Goal: Information Seeking & Learning: Learn about a topic

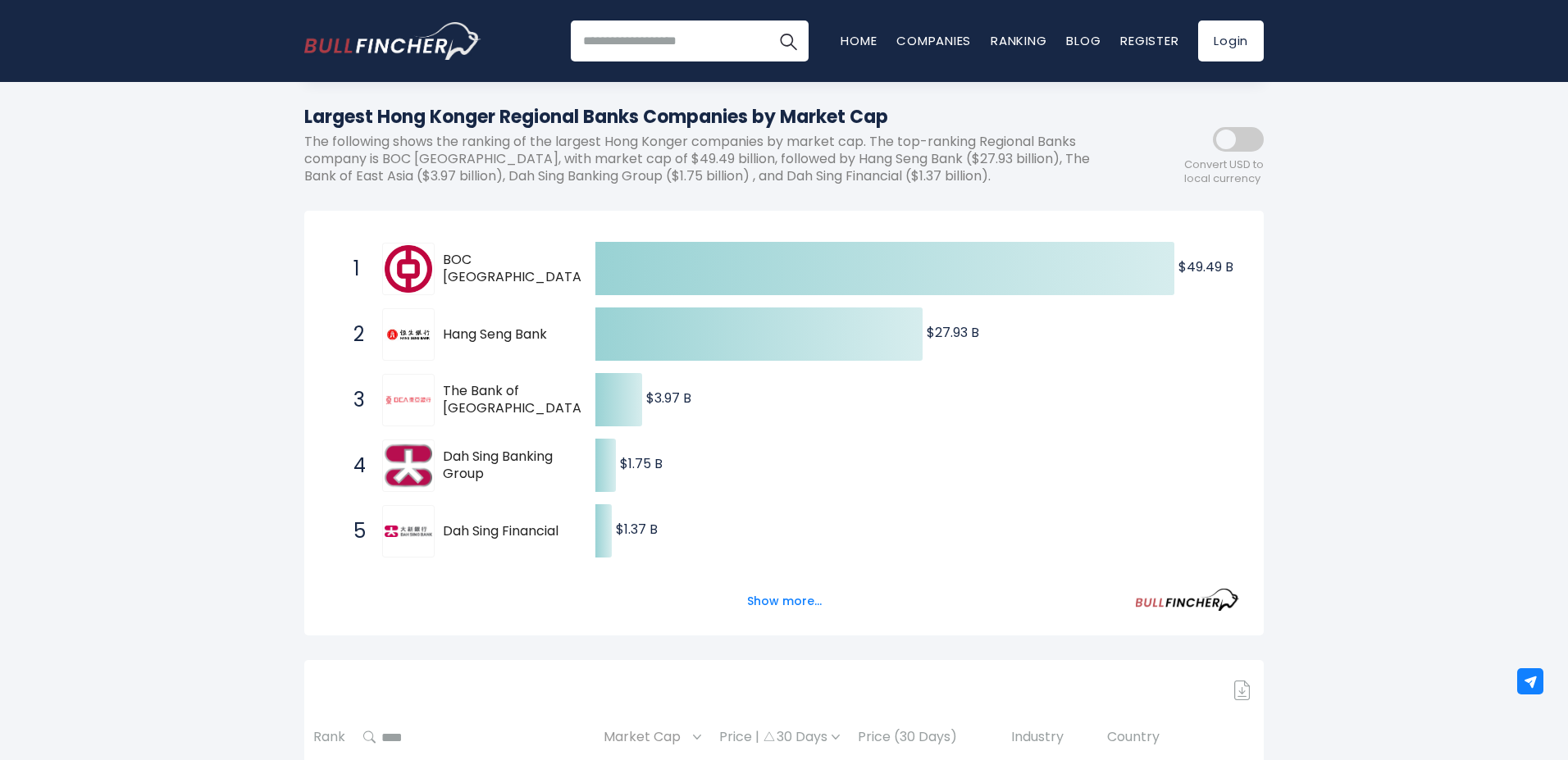
scroll to position [354, 0]
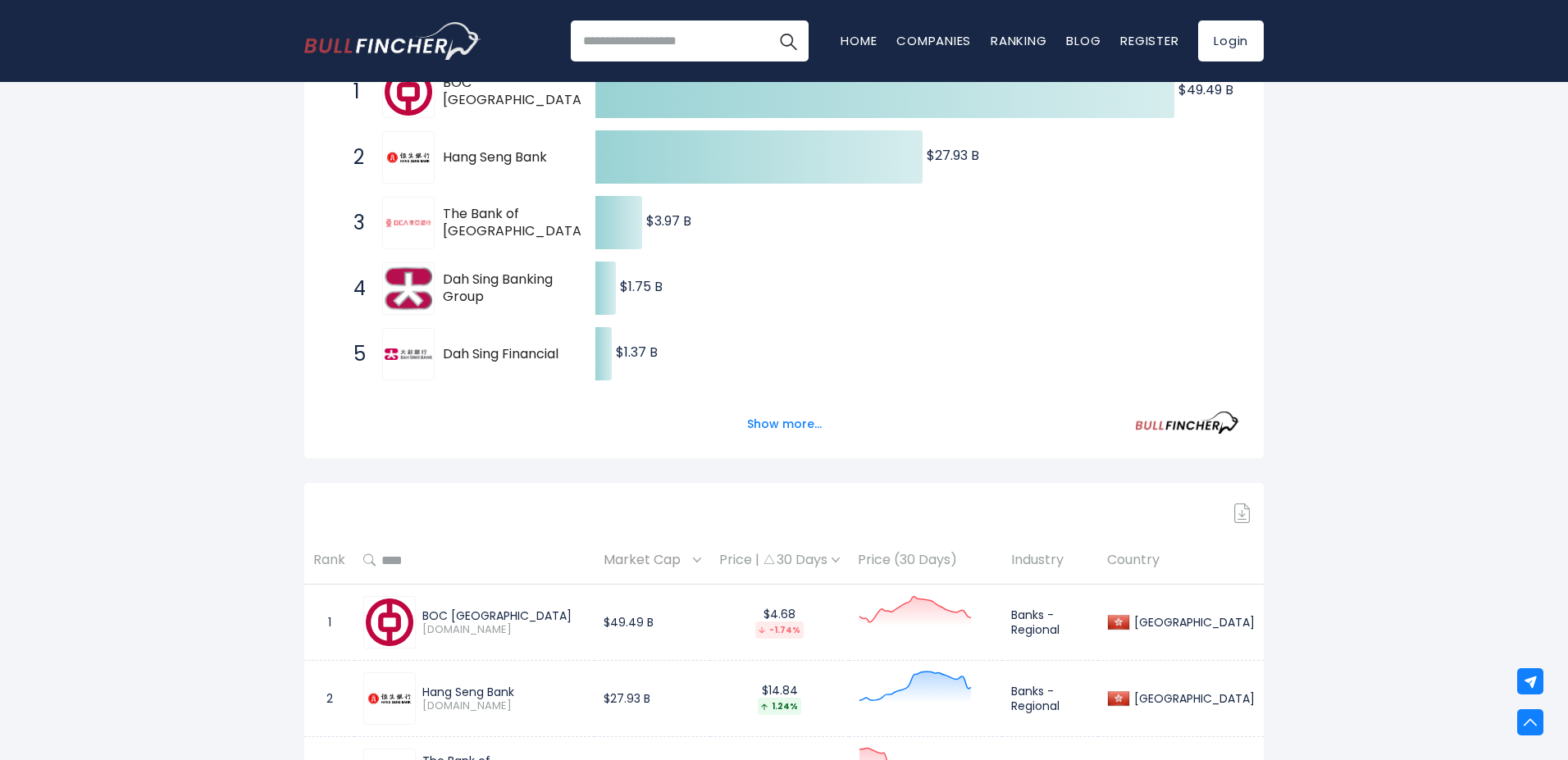
click at [693, 558] on div "Market Cap" at bounding box center [652, 560] width 98 height 25
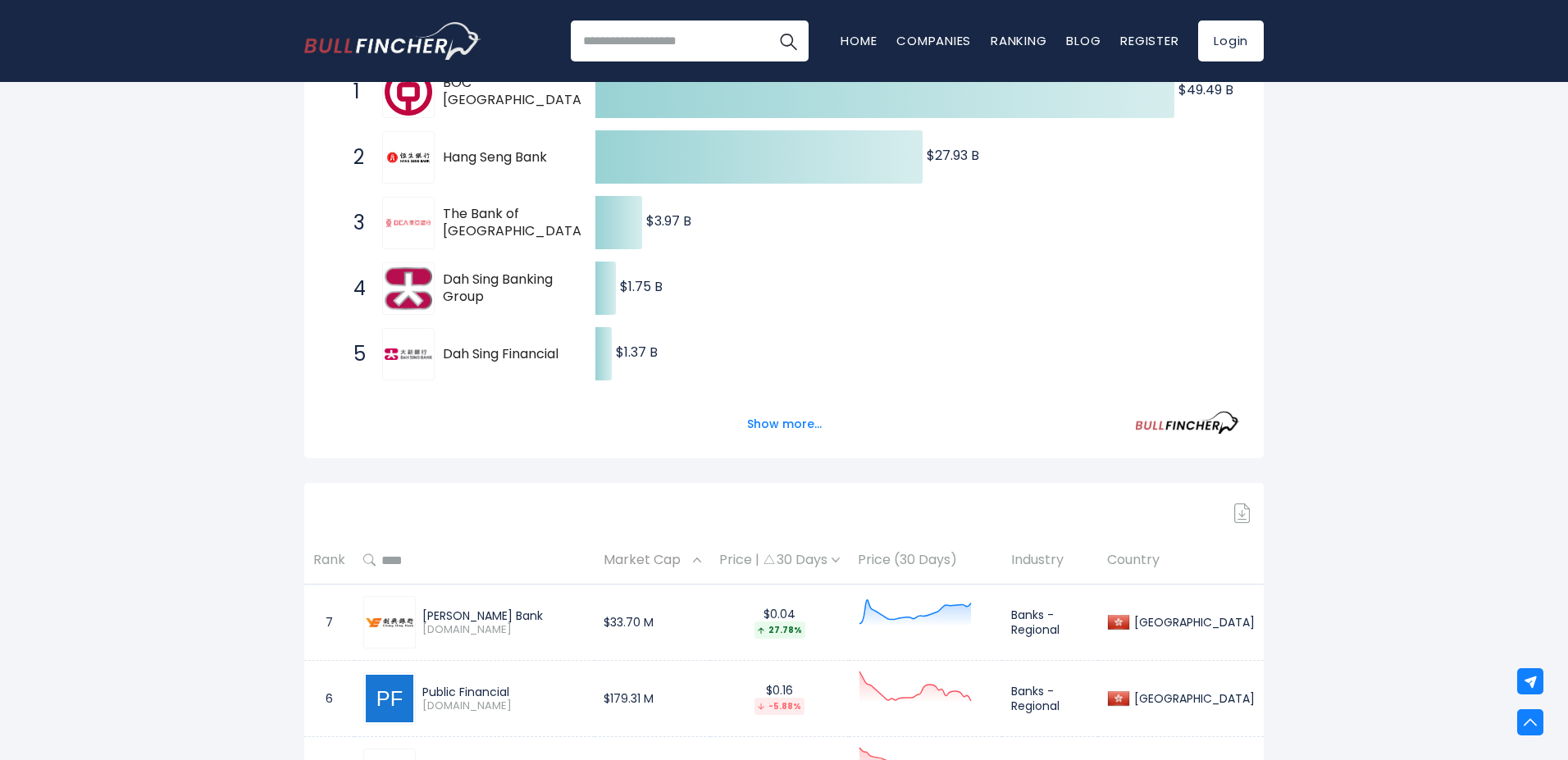
click at [693, 558] on div "Market Cap" at bounding box center [652, 560] width 98 height 25
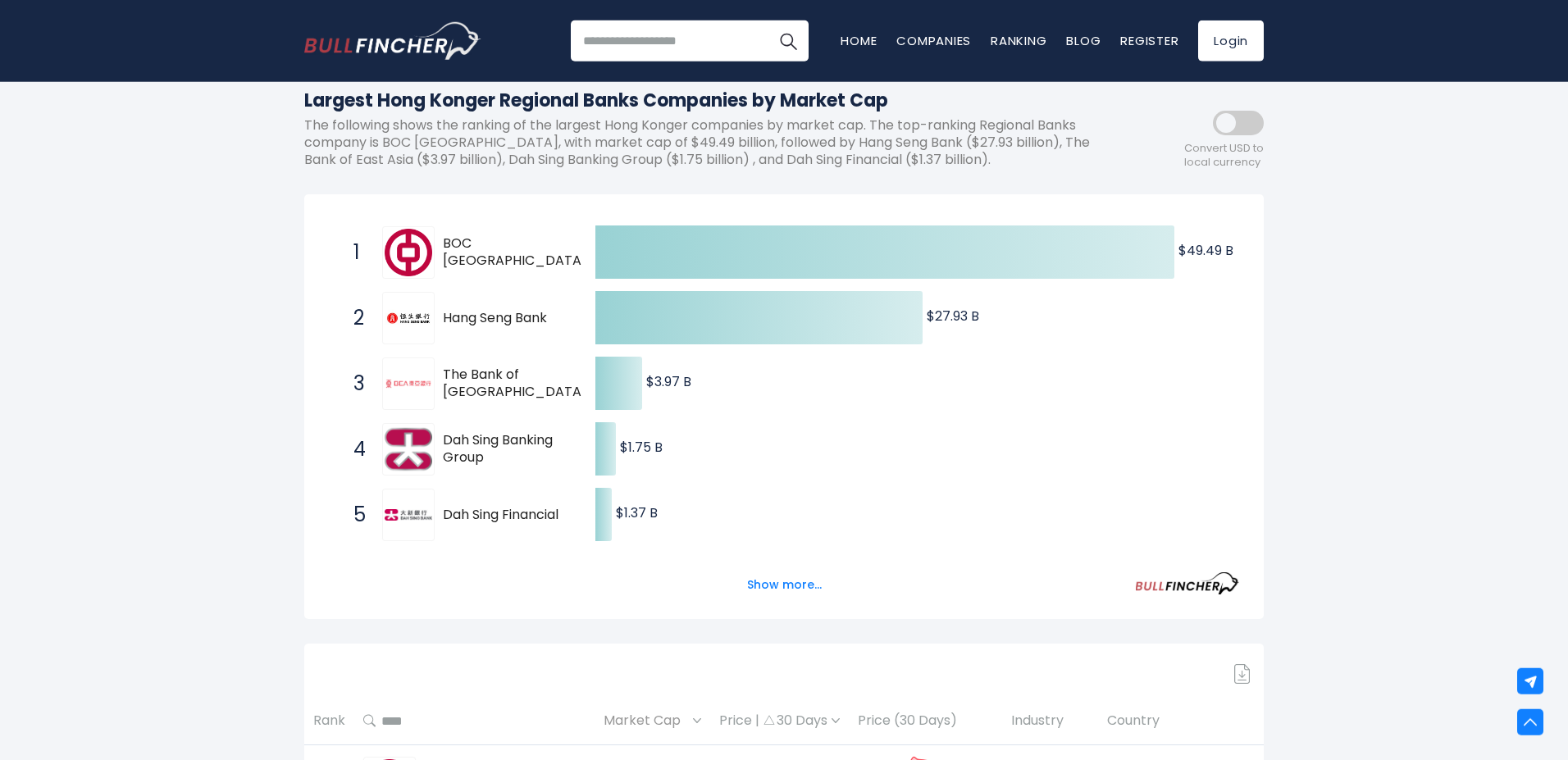
scroll to position [0, 0]
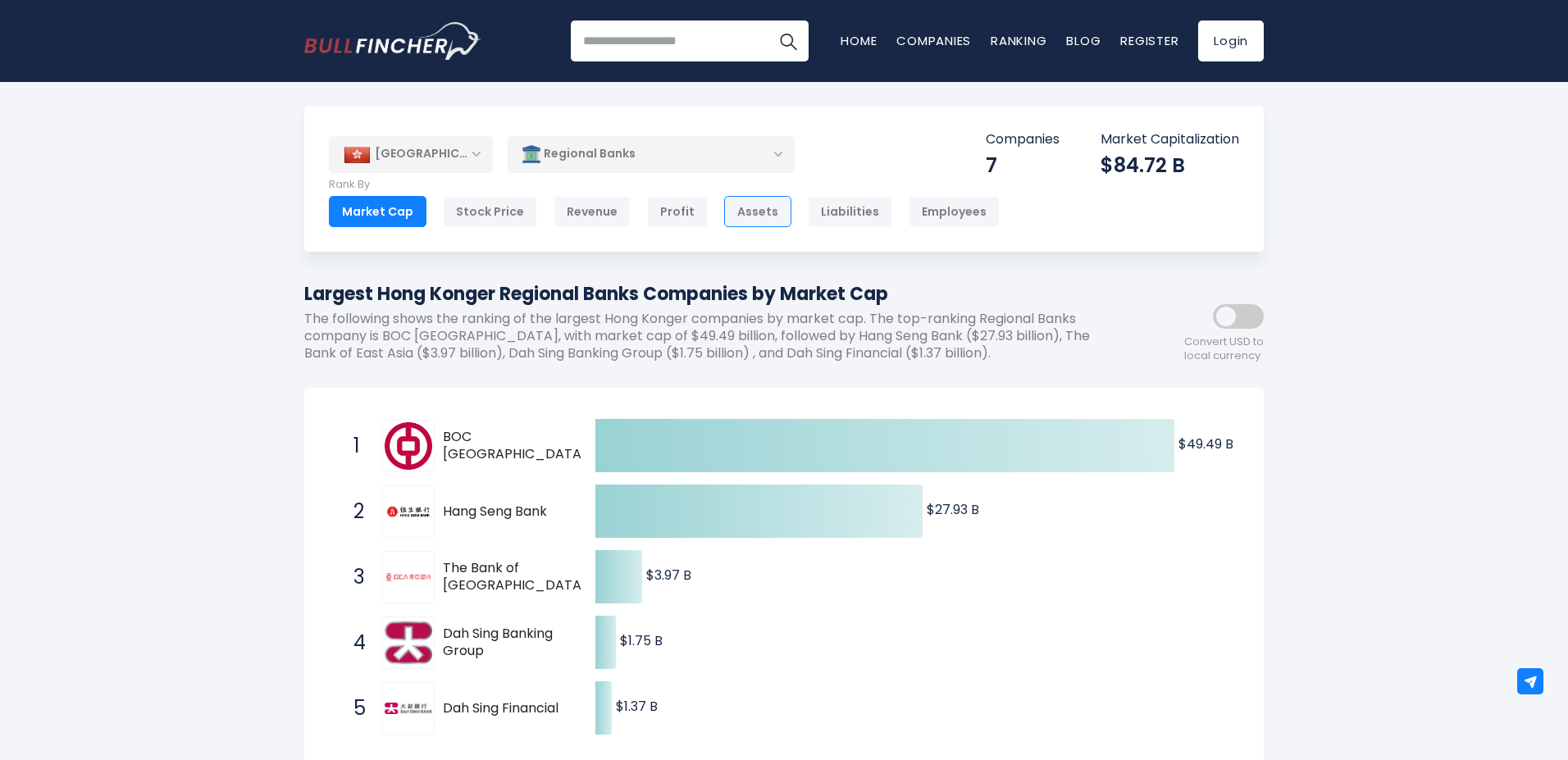
click at [746, 207] on div "Assets" at bounding box center [758, 211] width 67 height 31
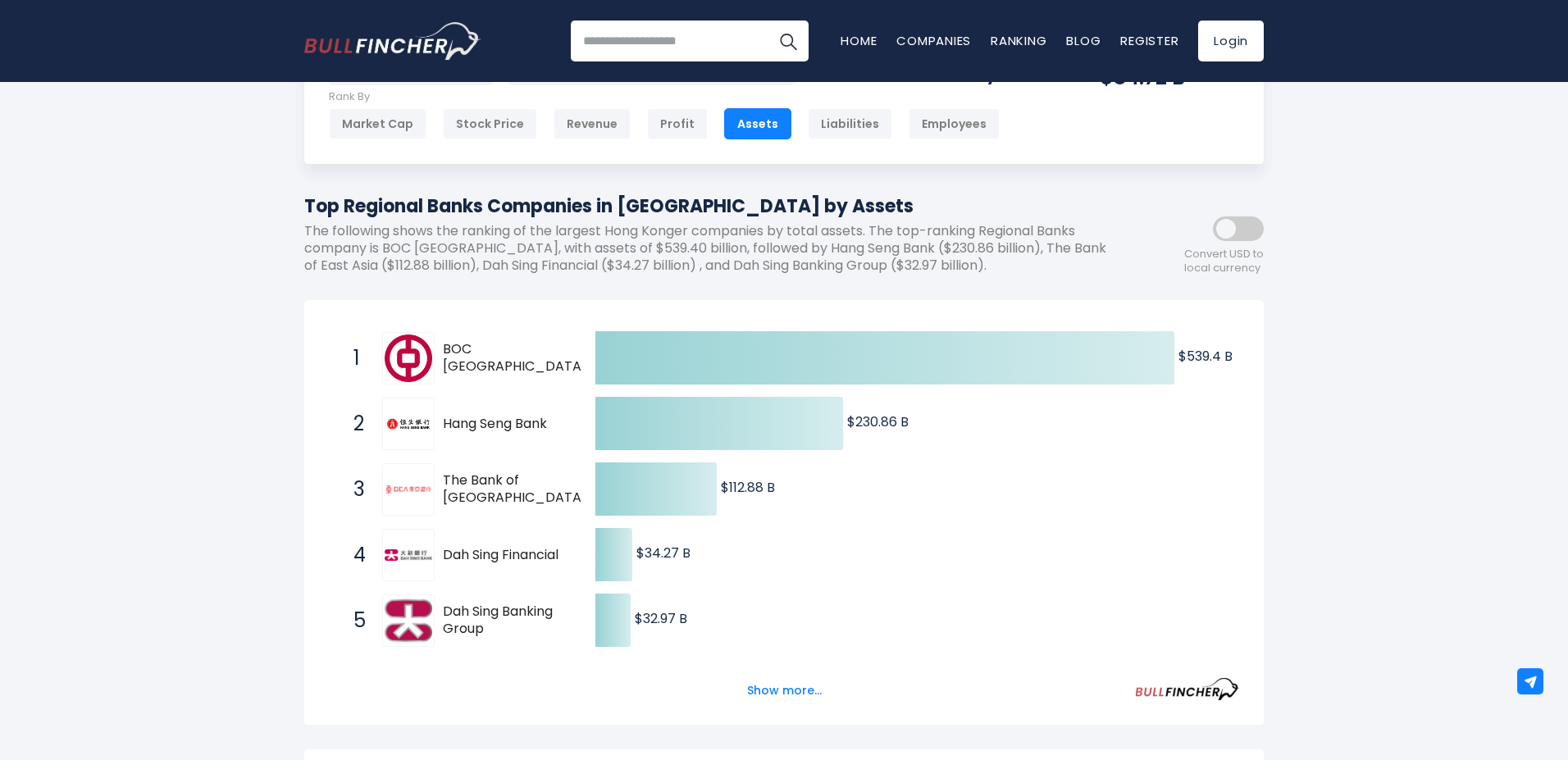
scroll to position [89, 0]
click at [794, 688] on button "Show more..." at bounding box center [784, 690] width 94 height 27
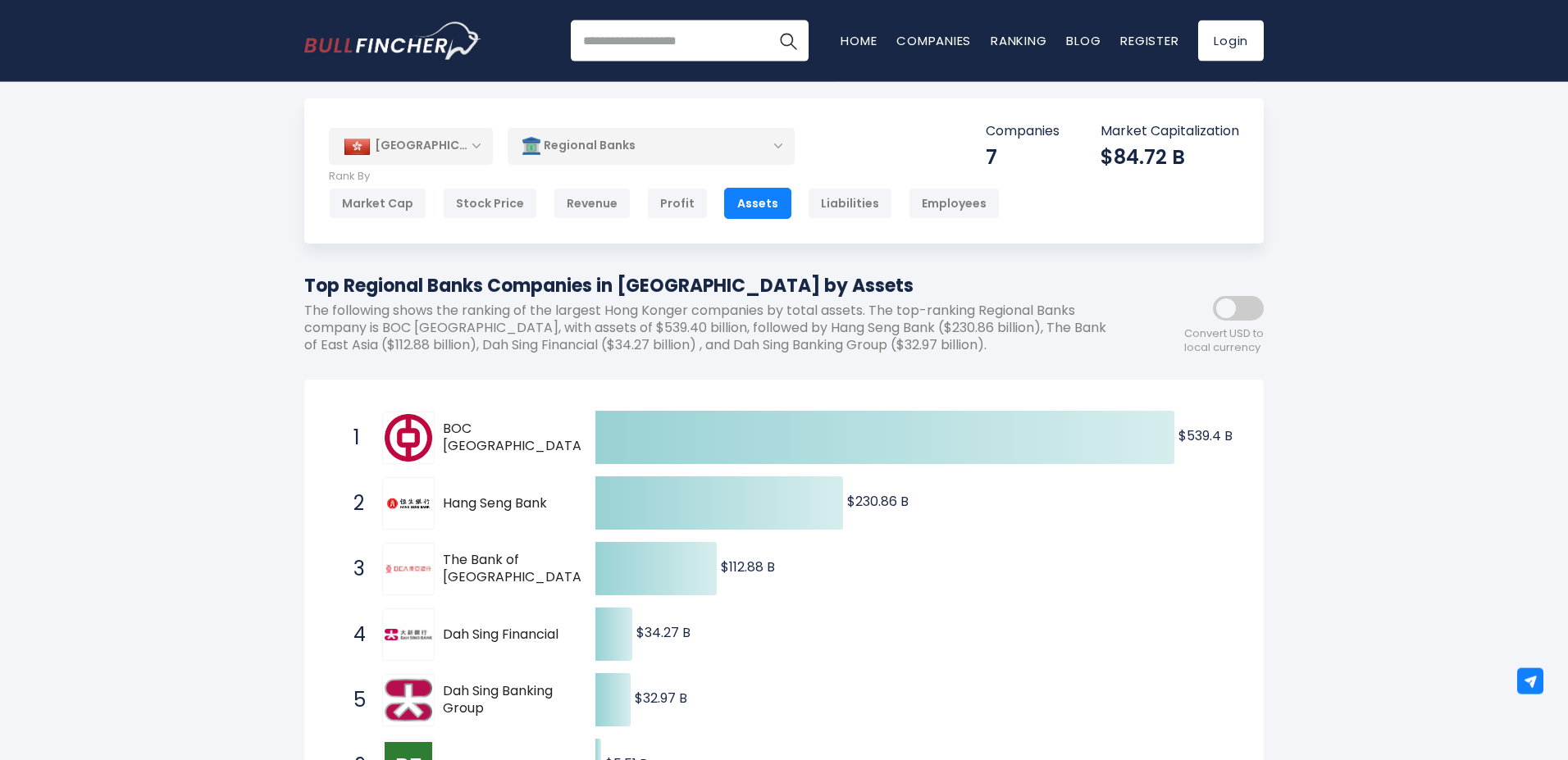
scroll to position [0, 0]
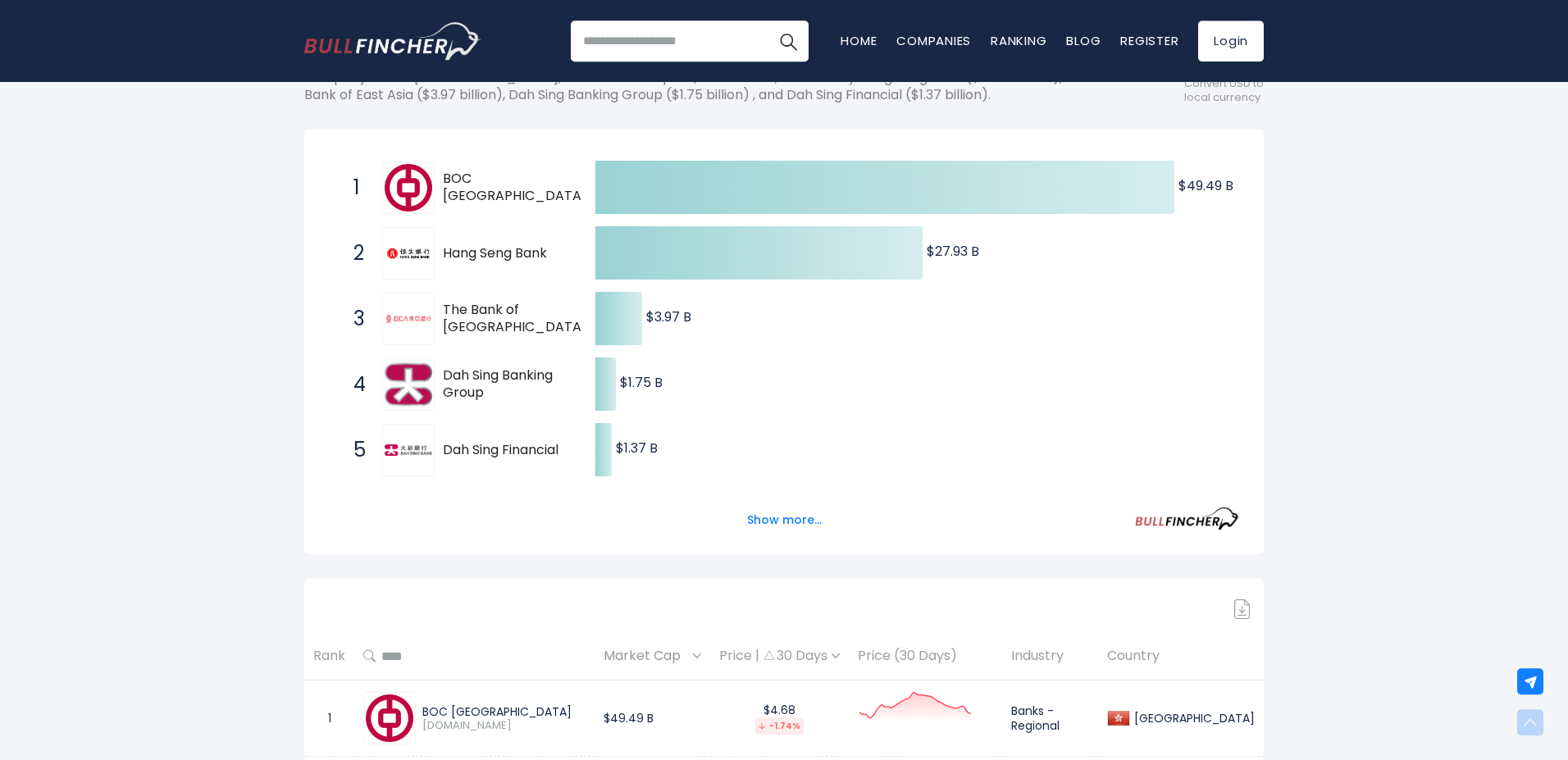
scroll to position [354, 0]
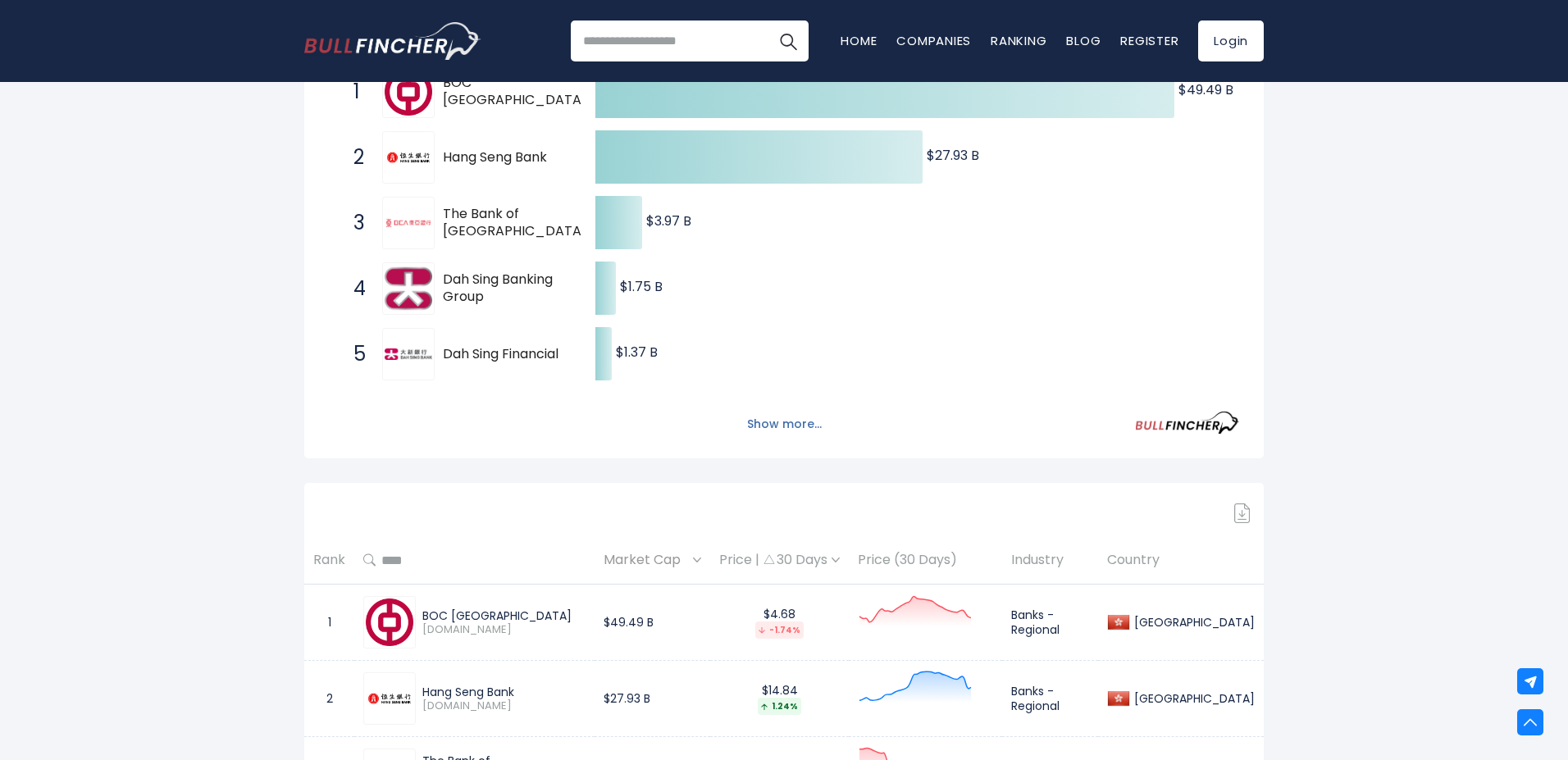
click at [801, 434] on button "Show more..." at bounding box center [784, 424] width 94 height 27
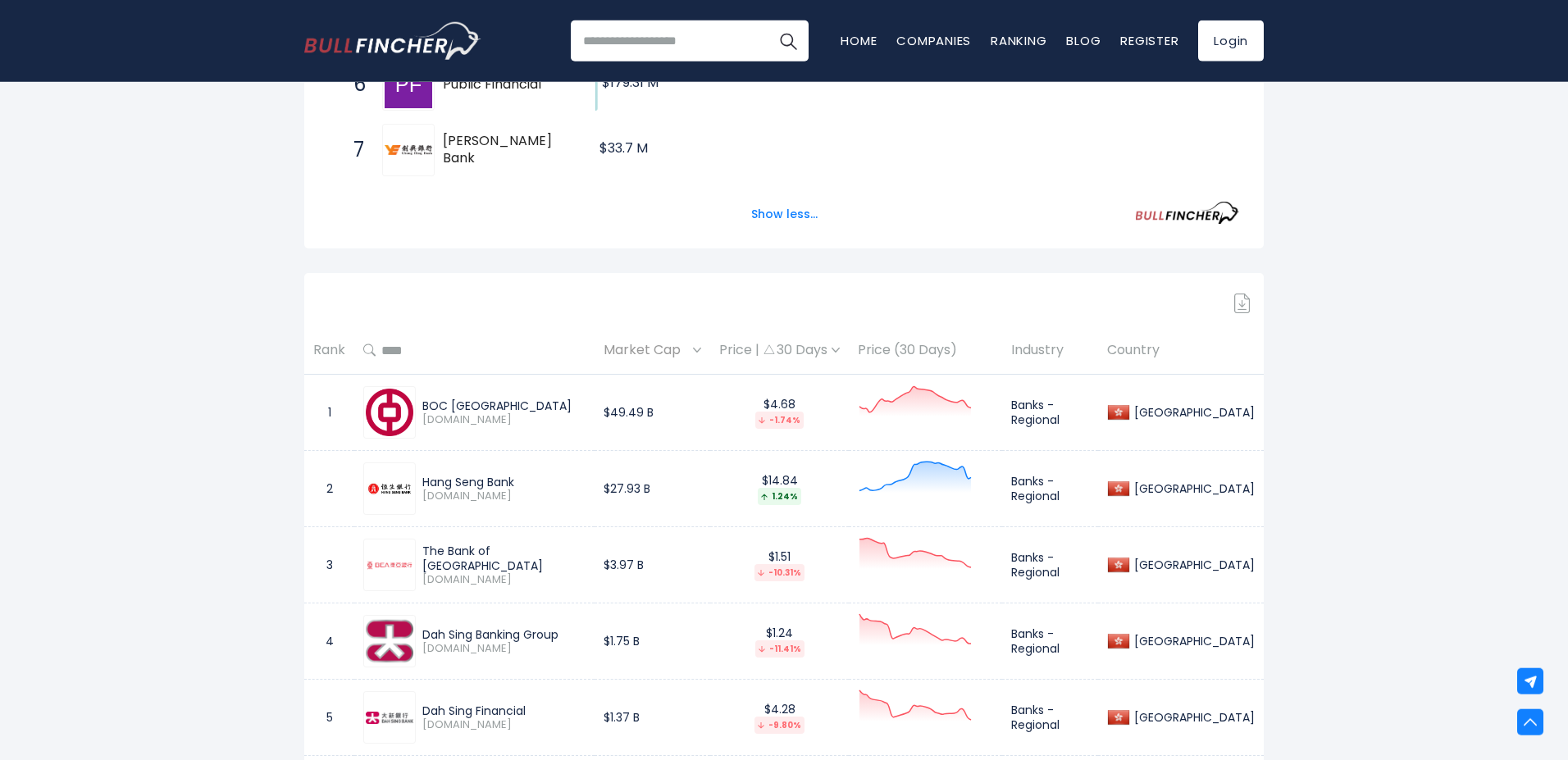
scroll to position [708, 0]
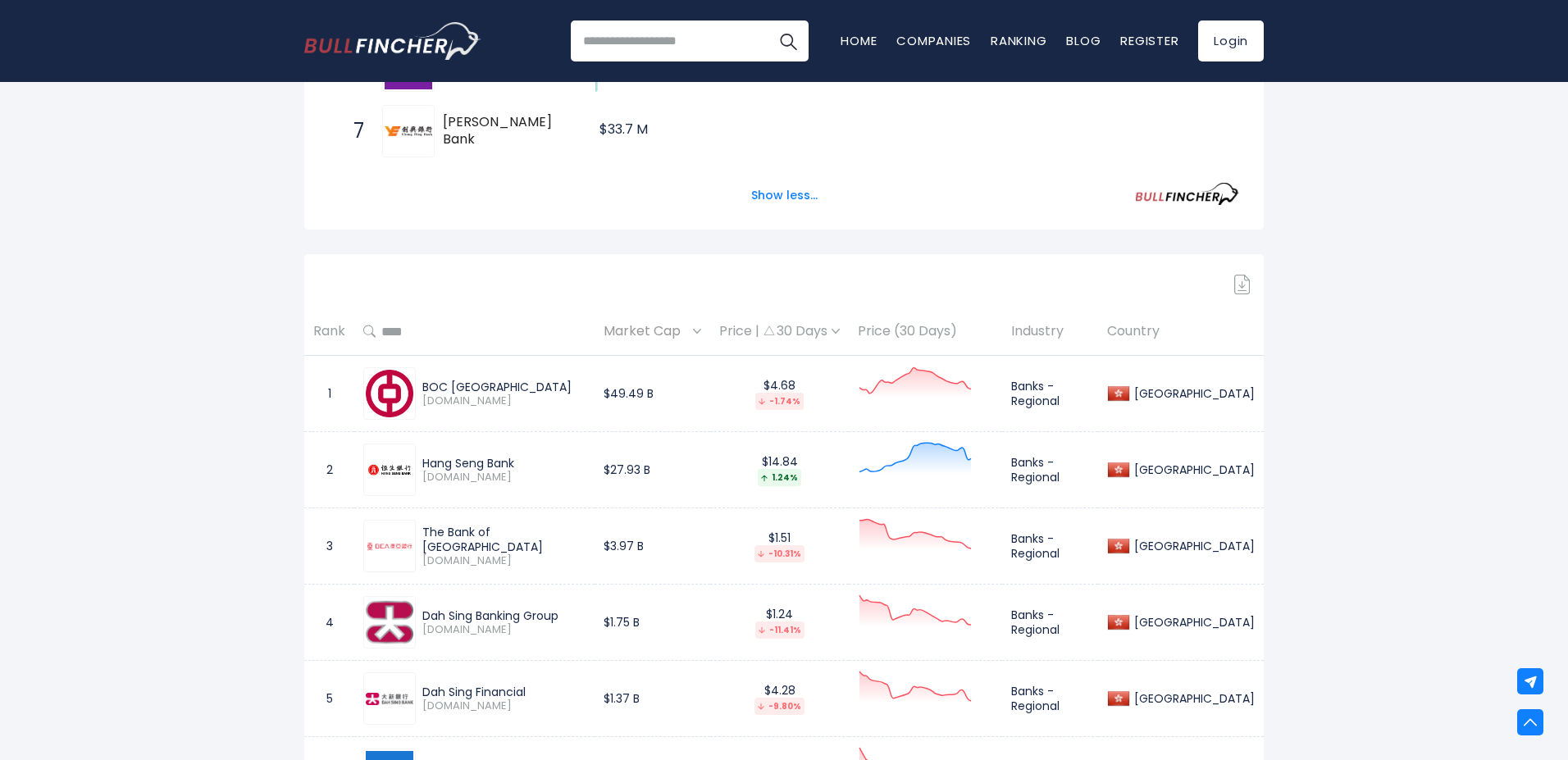
drag, startPoint x: 464, startPoint y: 402, endPoint x: 427, endPoint y: 406, distance: 37.2
click at [427, 406] on span "[DOMAIN_NAME]" at bounding box center [503, 401] width 163 height 14
click at [504, 417] on div "BOC [GEOGRAPHIC_DATA] [DOMAIN_NAME]" at bounding box center [474, 393] width 222 height 53
drag, startPoint x: 478, startPoint y: 408, endPoint x: 423, endPoint y: 407, distance: 55.0
click at [423, 407] on div "BOC [GEOGRAPHIC_DATA] [DOMAIN_NAME]" at bounding box center [500, 394] width 170 height 28
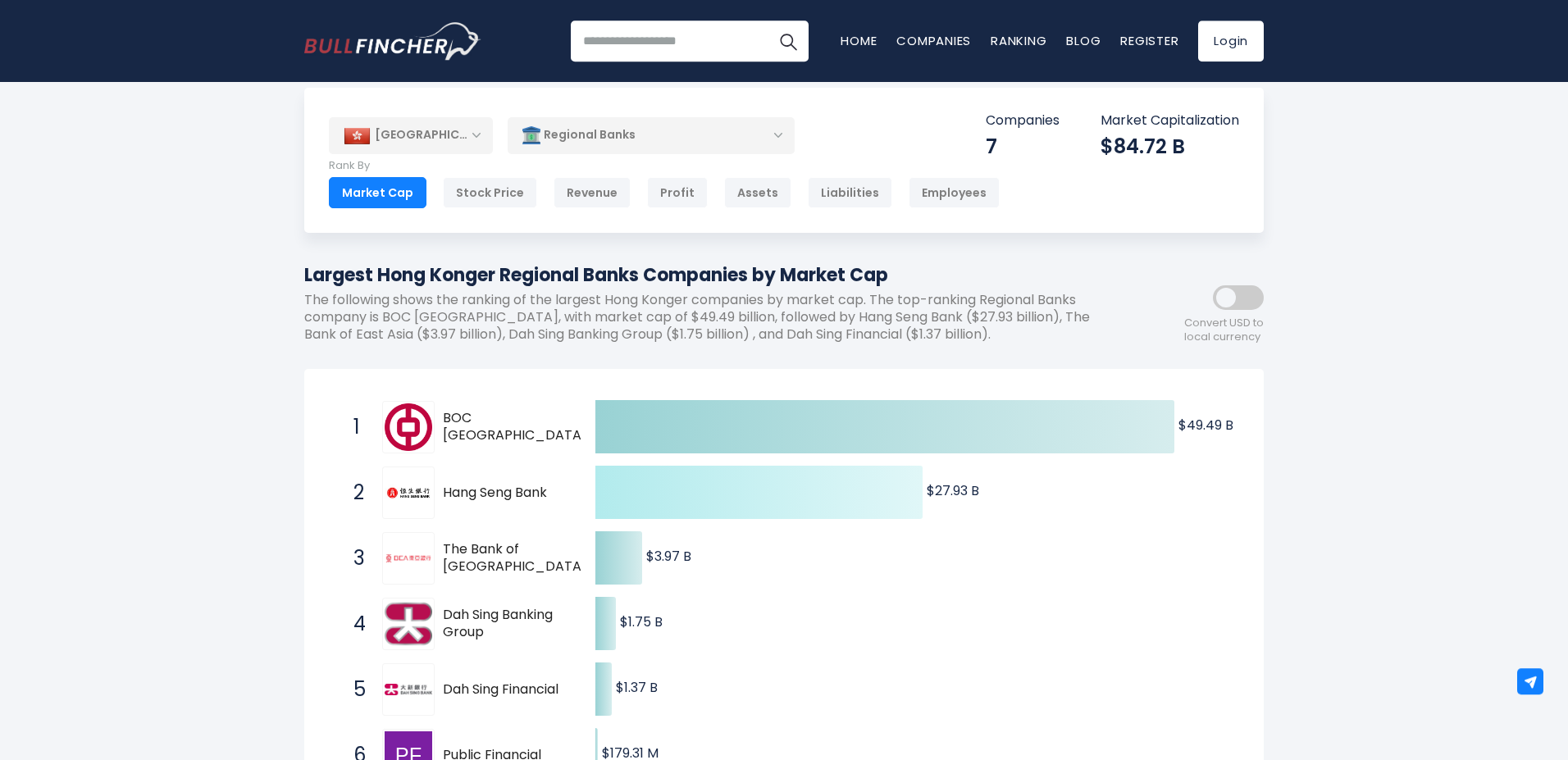
scroll to position [0, 0]
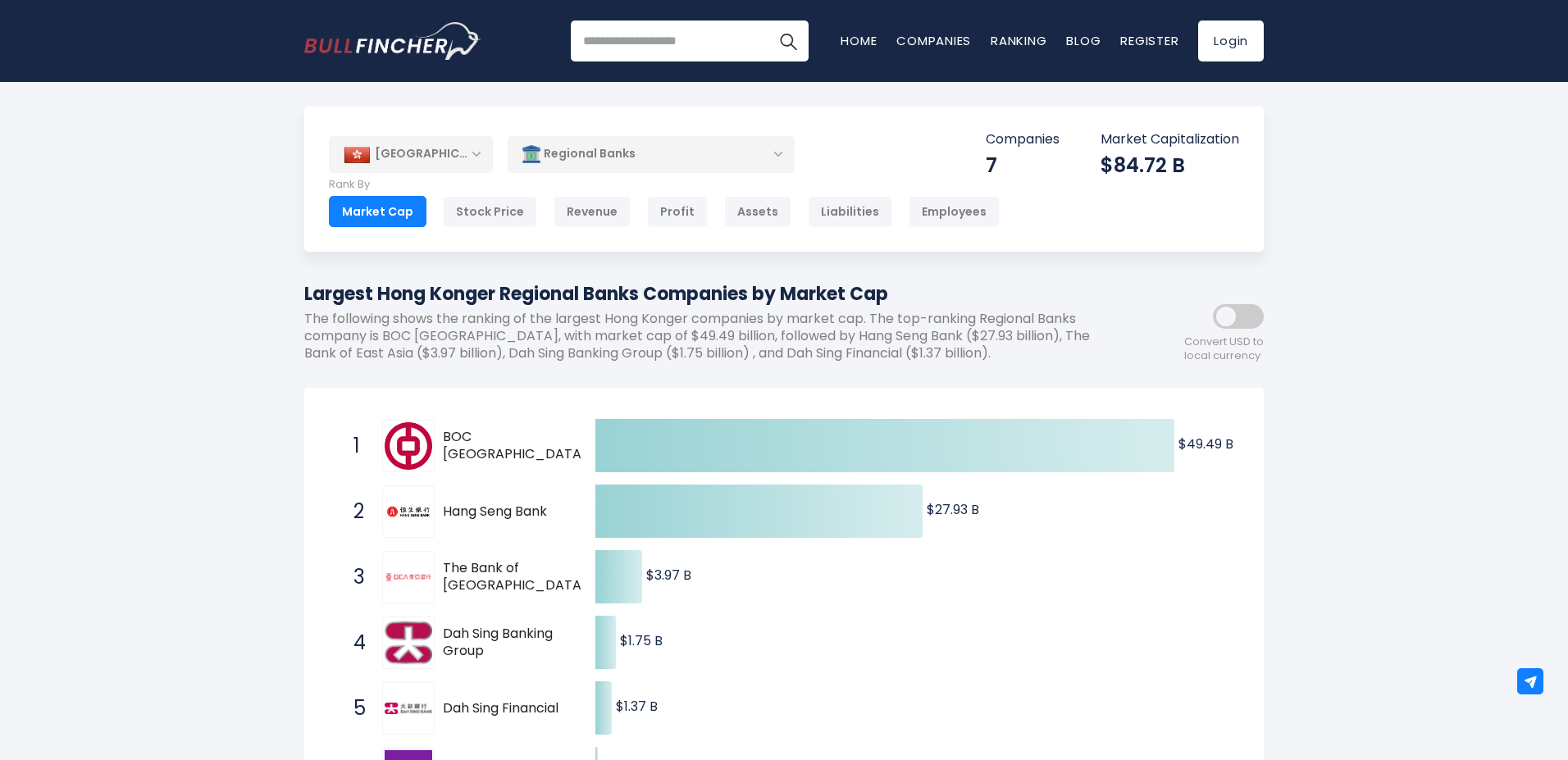
click at [479, 158] on div "[GEOGRAPHIC_DATA]" at bounding box center [411, 154] width 164 height 36
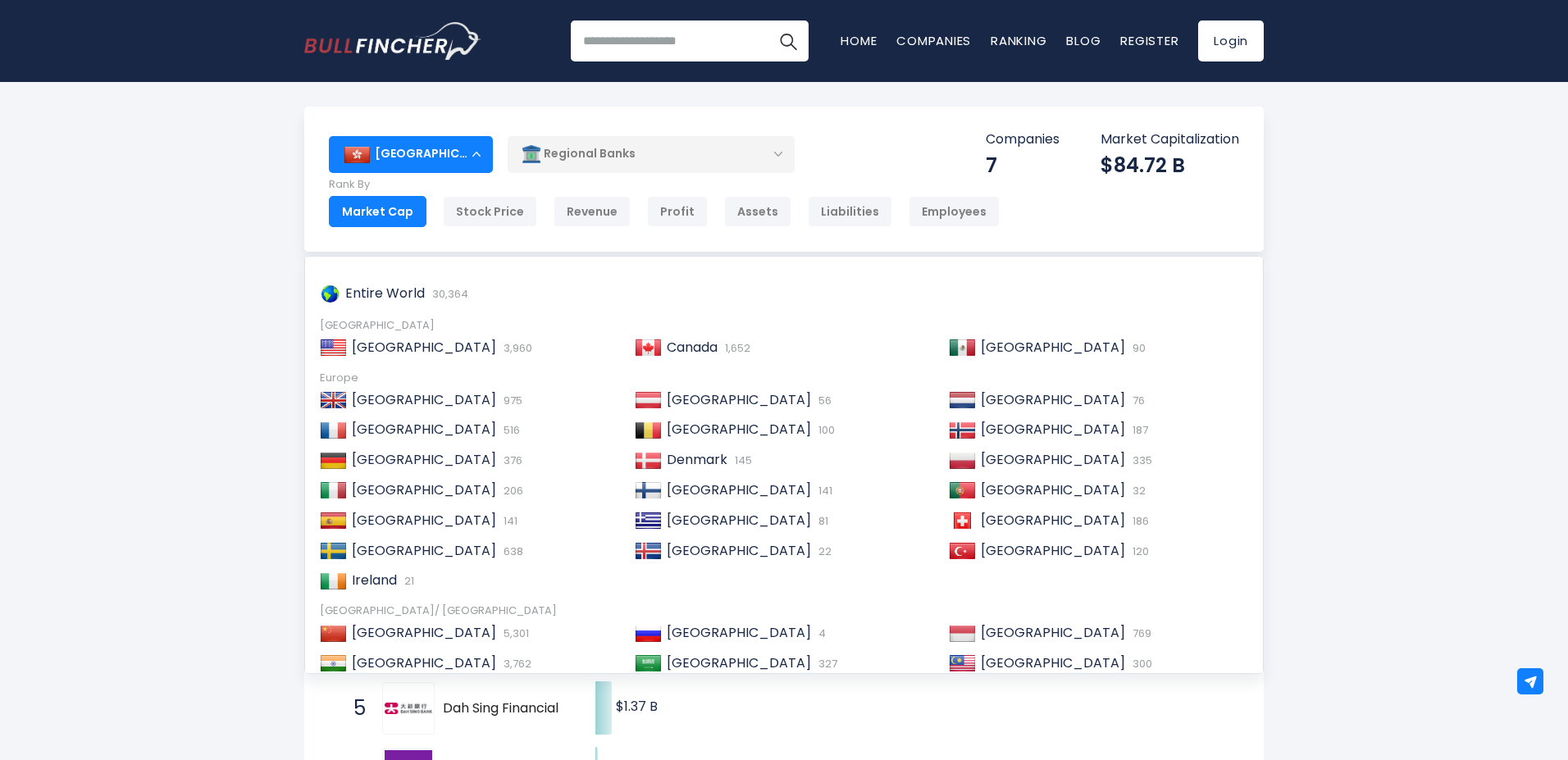
click at [480, 156] on div "[GEOGRAPHIC_DATA]" at bounding box center [411, 154] width 164 height 36
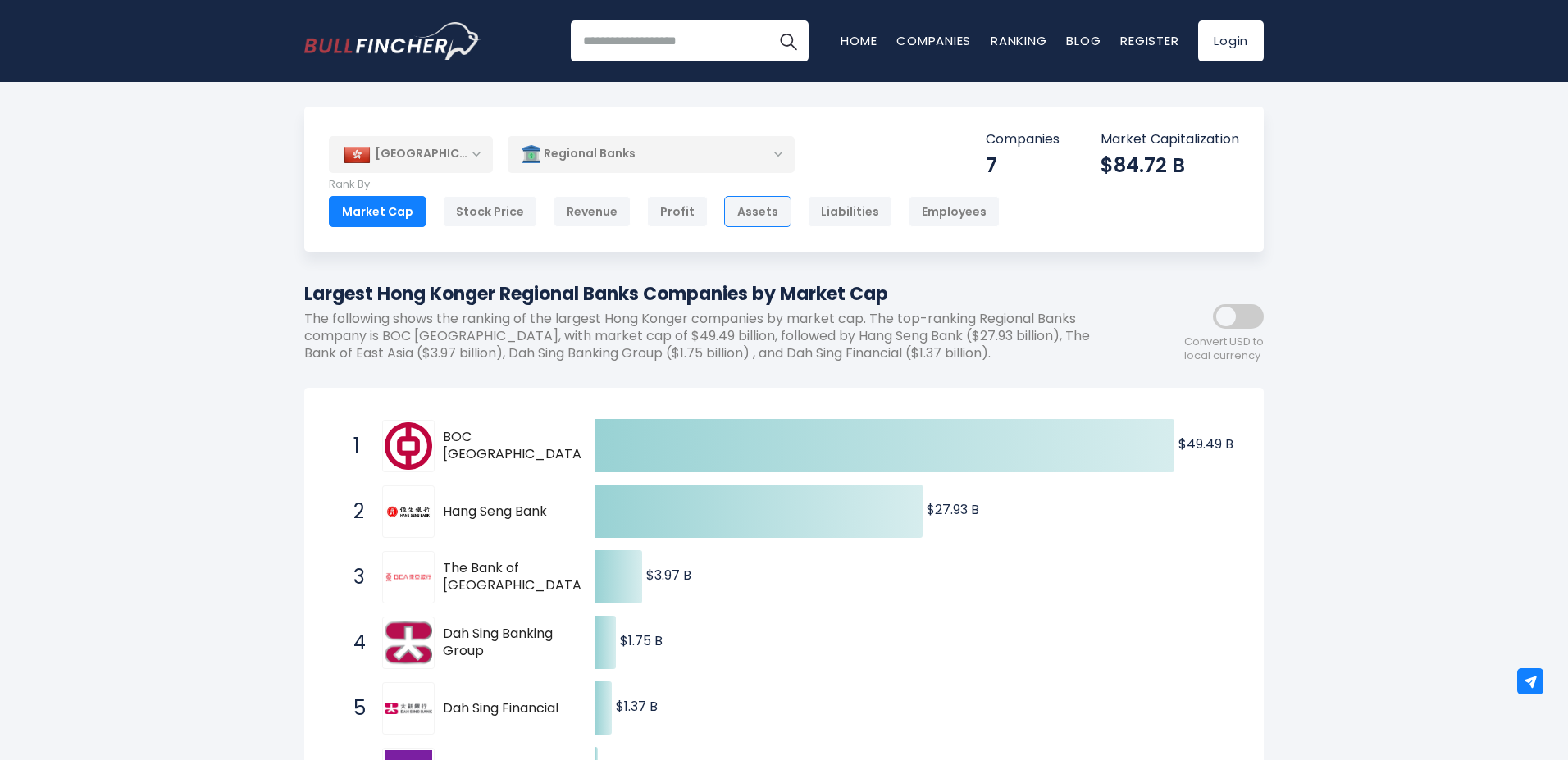
click at [757, 209] on div "Assets" at bounding box center [758, 211] width 67 height 31
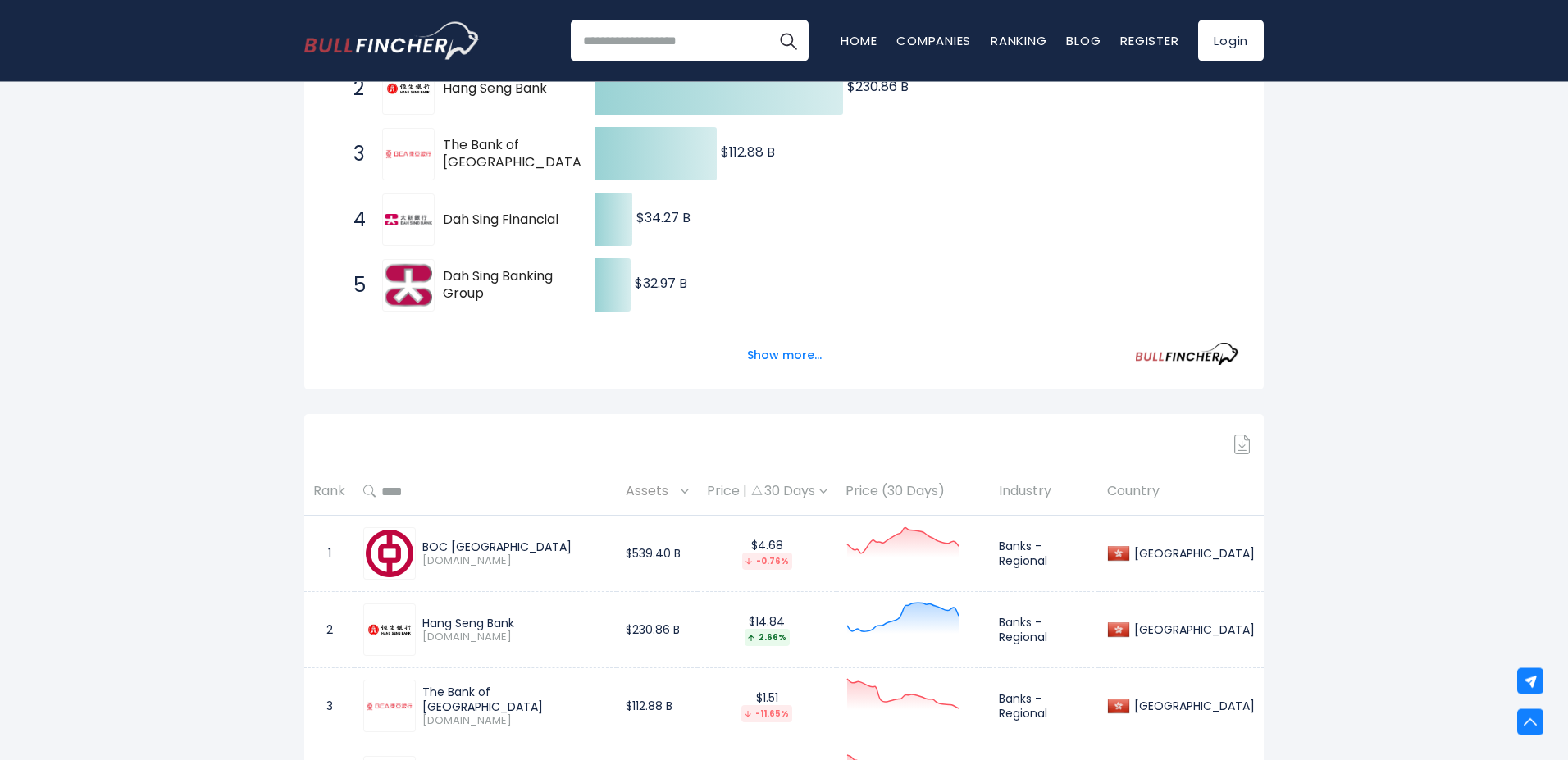
scroll to position [354, 0]
